Goal: Navigation & Orientation: Find specific page/section

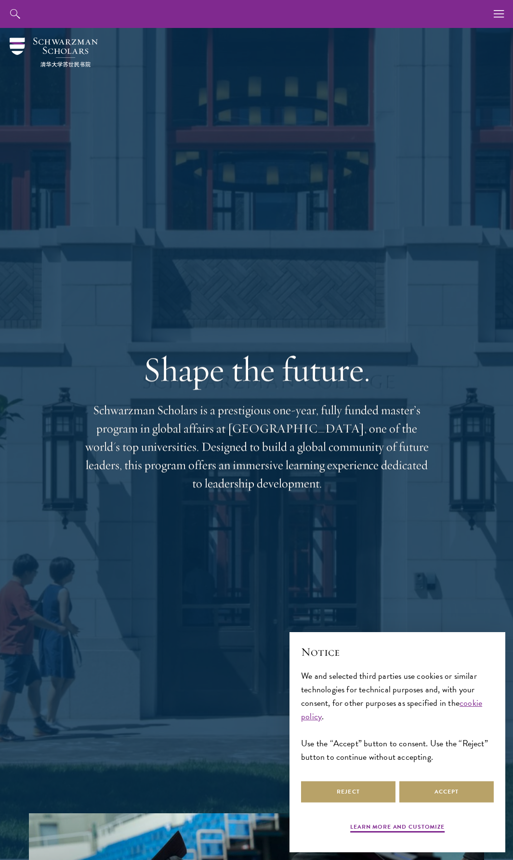
click at [0, 0] on link "Scholars" at bounding box center [0, 0] width 0 height 0
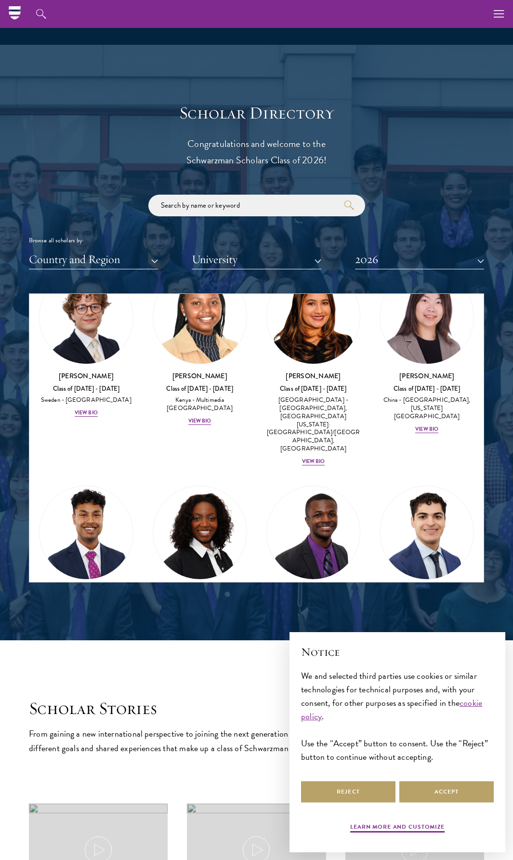
scroll to position [1975, 0]
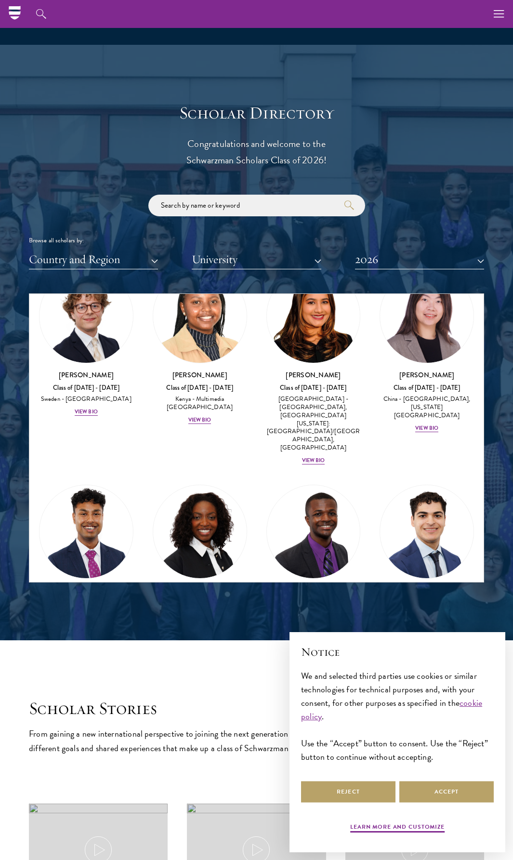
click at [498, 306] on div at bounding box center [256, 343] width 513 height 596
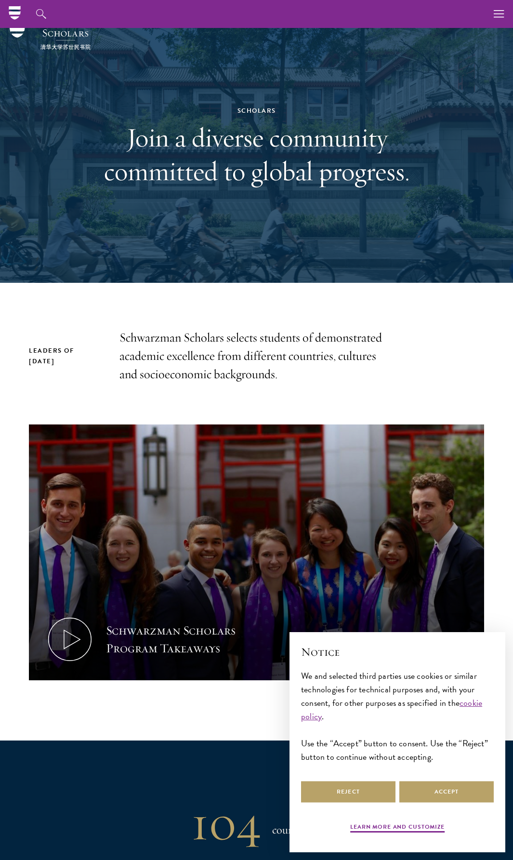
scroll to position [0, 0]
